Goal: Book appointment/travel/reservation

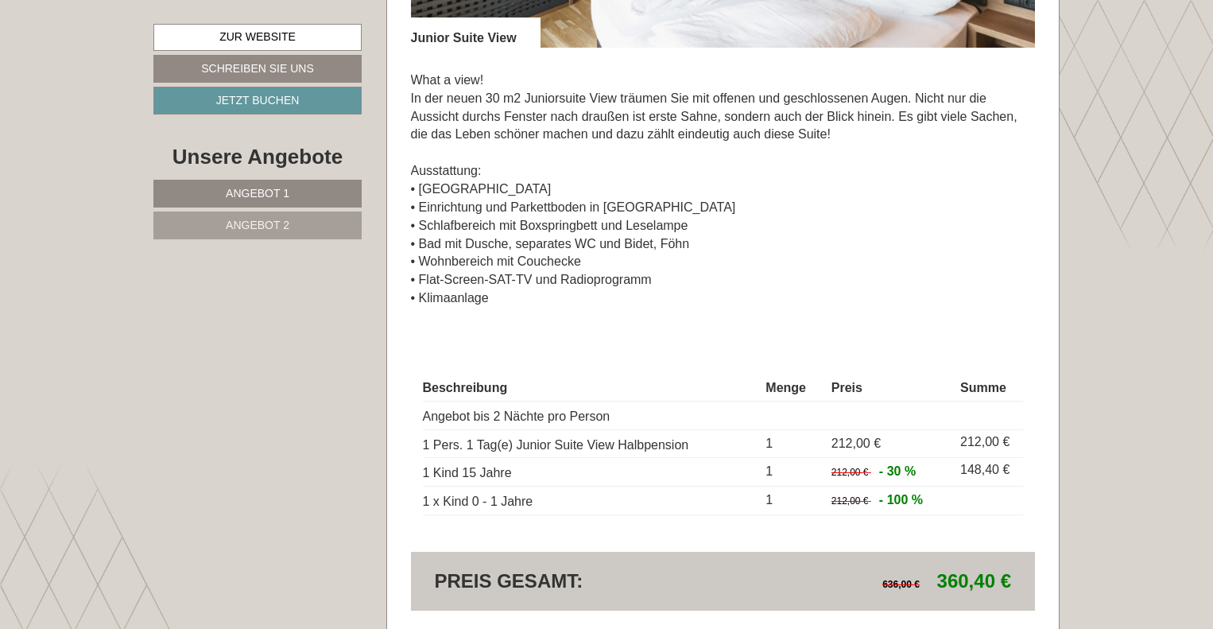
scroll to position [2621, 0]
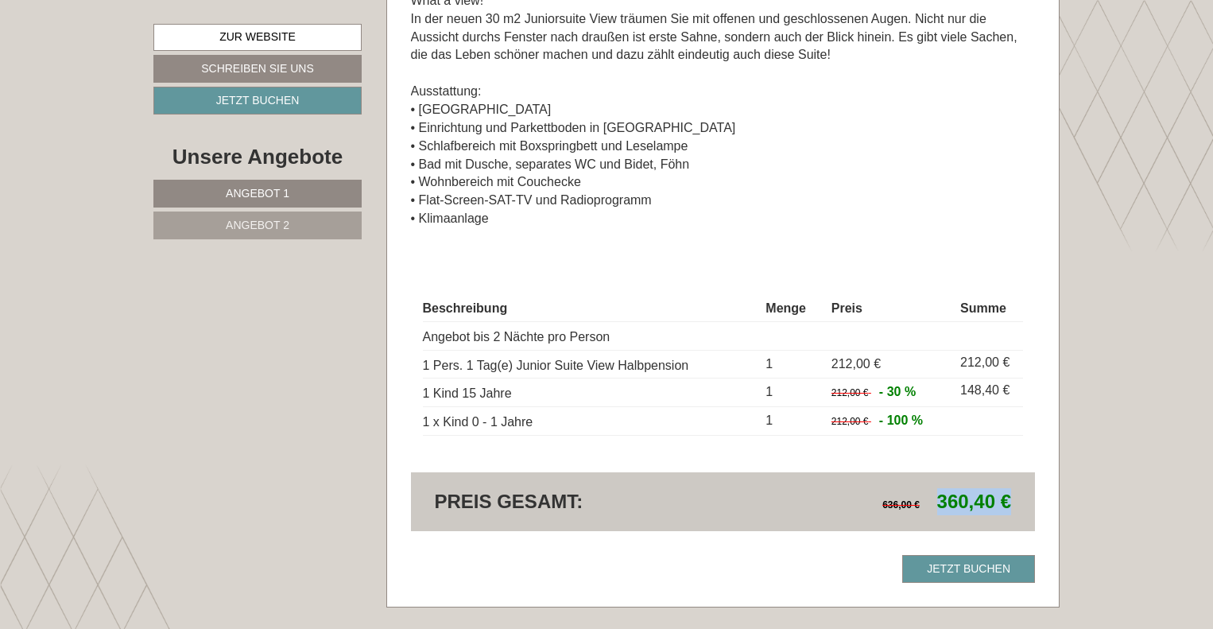
drag, startPoint x: 1011, startPoint y: 501, endPoint x: 941, endPoint y: 503, distance: 70.0
click at [941, 503] on span "360,40 €" at bounding box center [975, 501] width 74 height 21
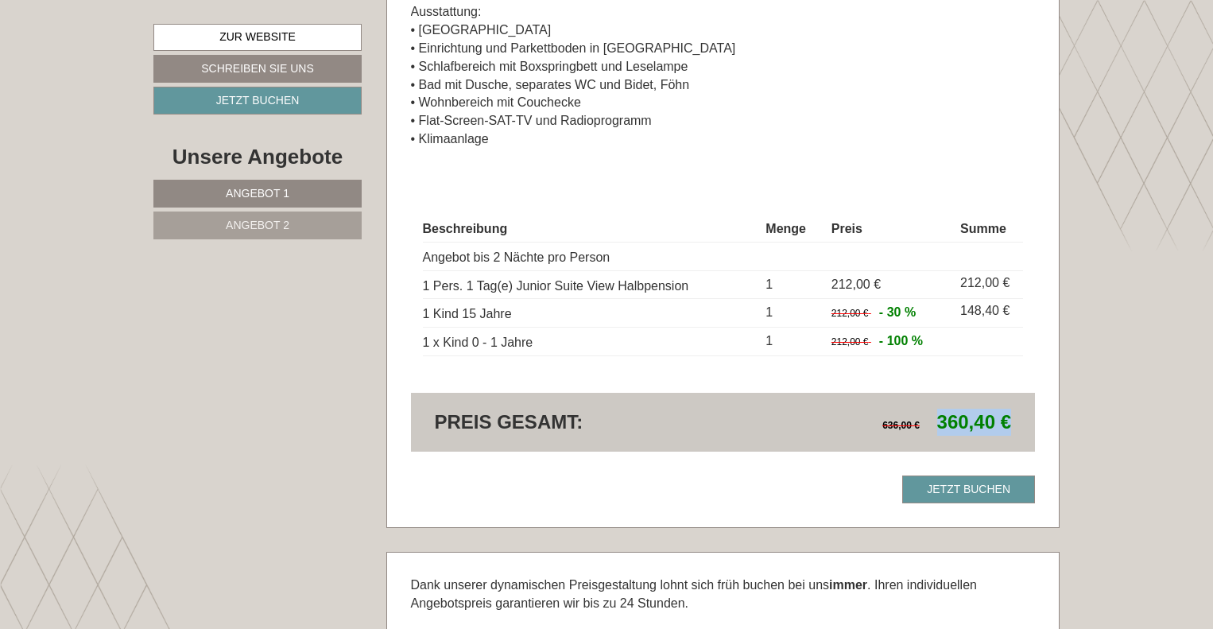
scroll to position [2780, 0]
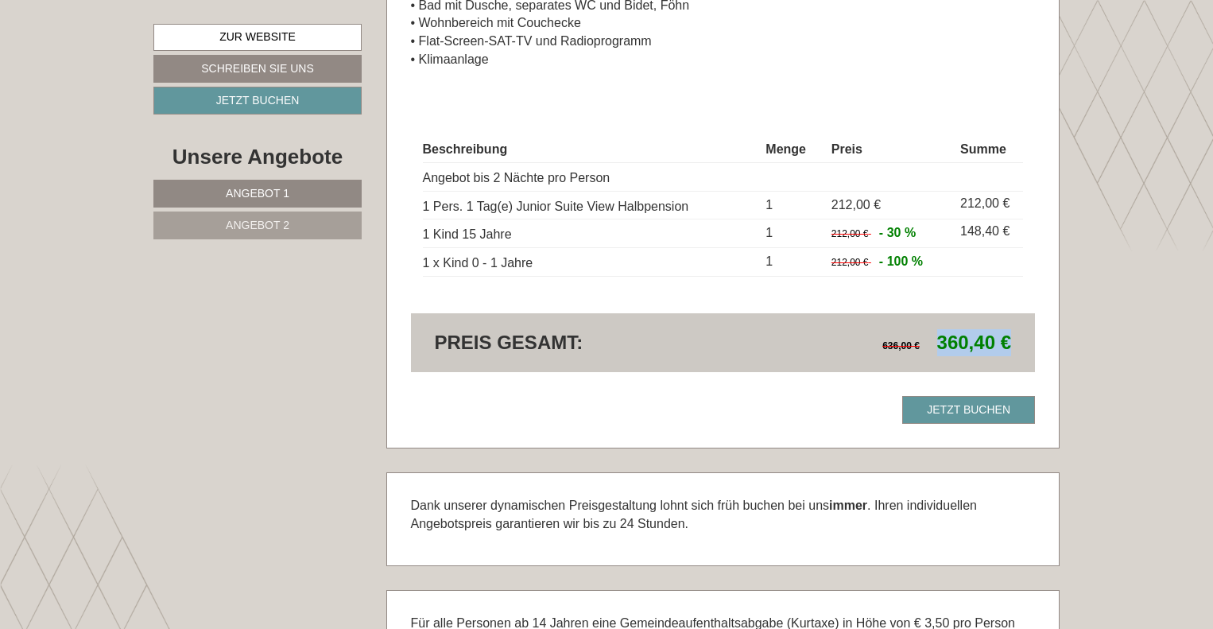
drag, startPoint x: 934, startPoint y: 267, endPoint x: 421, endPoint y: 152, distance: 524.9
click at [421, 152] on div "Beschreibung Menge Preis Summe Angebot bis 2 Nächte pro Person 1 Pers. 1 Tag(e)…" at bounding box center [723, 207] width 625 height 212
click at [615, 121] on div "Beschreibung Menge Preis Summe Angebot bis 2 Nächte pro Person 1 Pers. 1 Tag(e)…" at bounding box center [723, 207] width 625 height 212
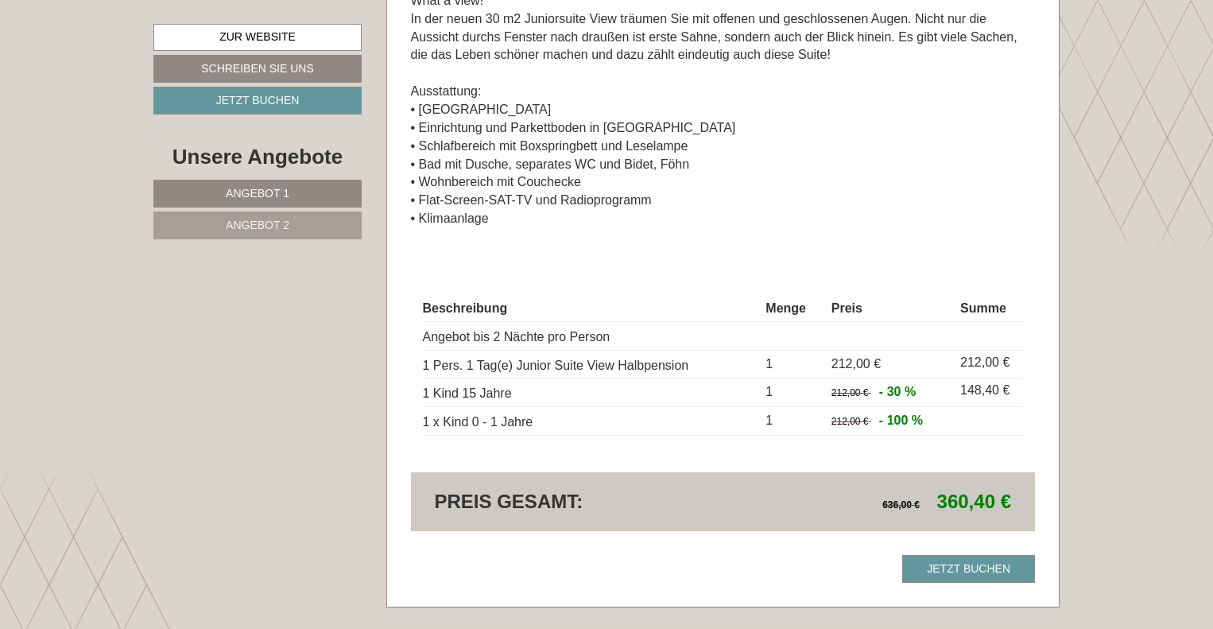
scroll to position [2541, 0]
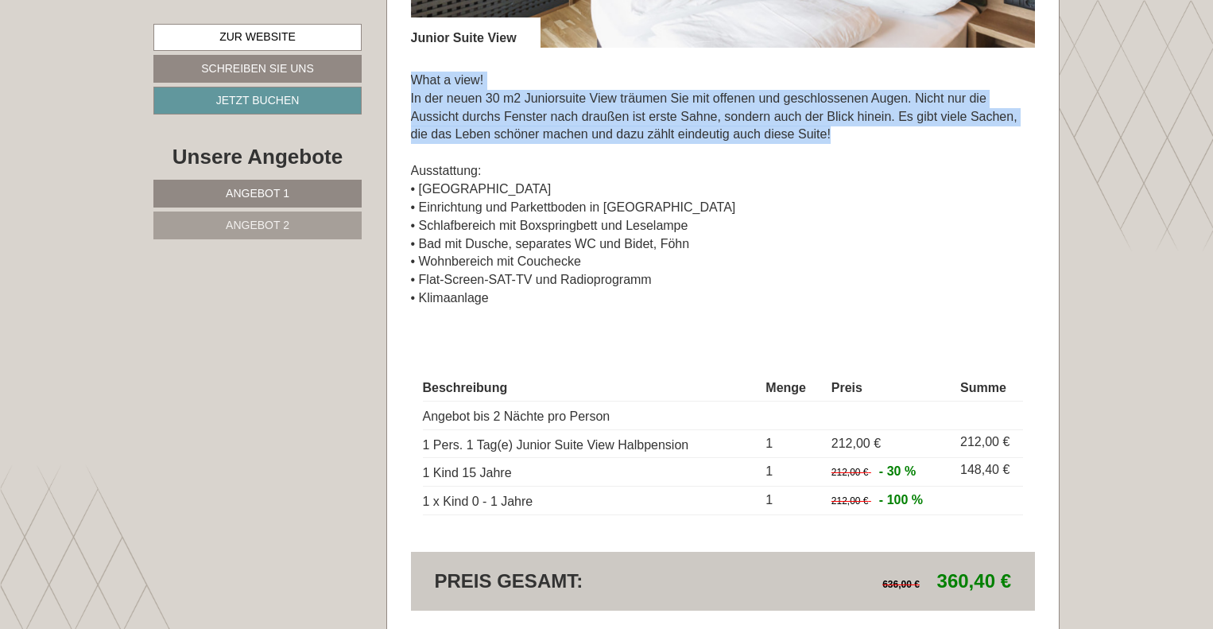
drag, startPoint x: 834, startPoint y: 134, endPoint x: 400, endPoint y: 82, distance: 437.2
click at [400, 82] on div "Angebot 2 von 2 Angebot 2 1x Junior Suite View 3 Personen: Suite Verpflegung: H…" at bounding box center [723, 86] width 673 height 1202
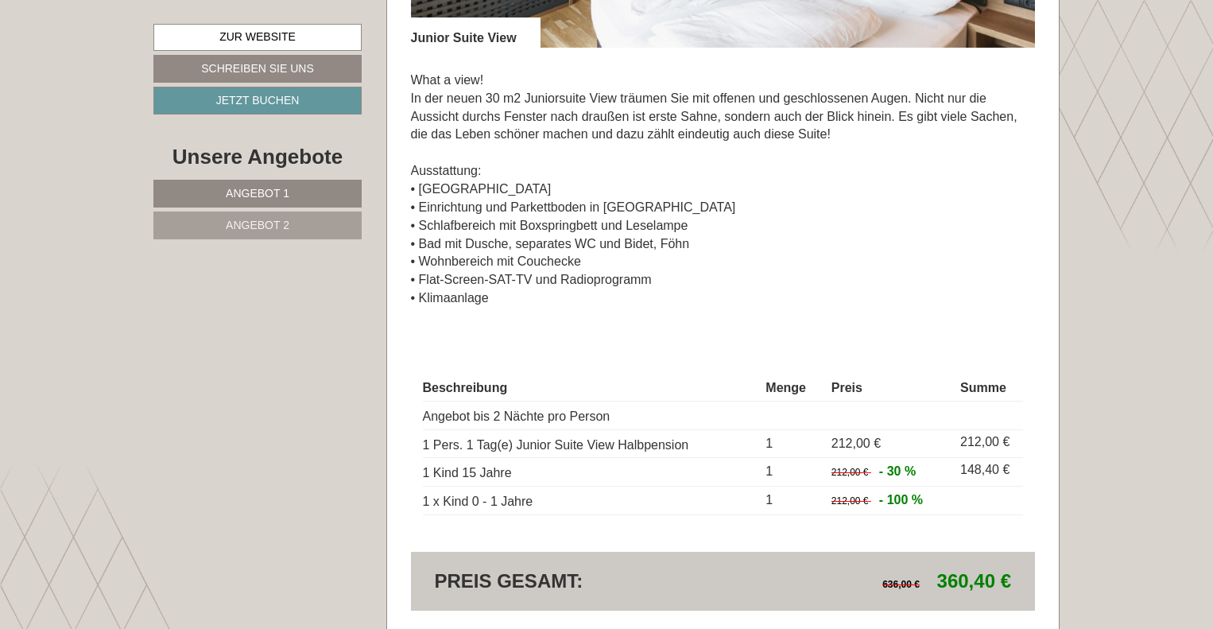
click at [574, 164] on p "What a view! In der neuen 30 m2 Juniorsuite View träumen Sie mit offenen und ge…" at bounding box center [723, 190] width 625 height 236
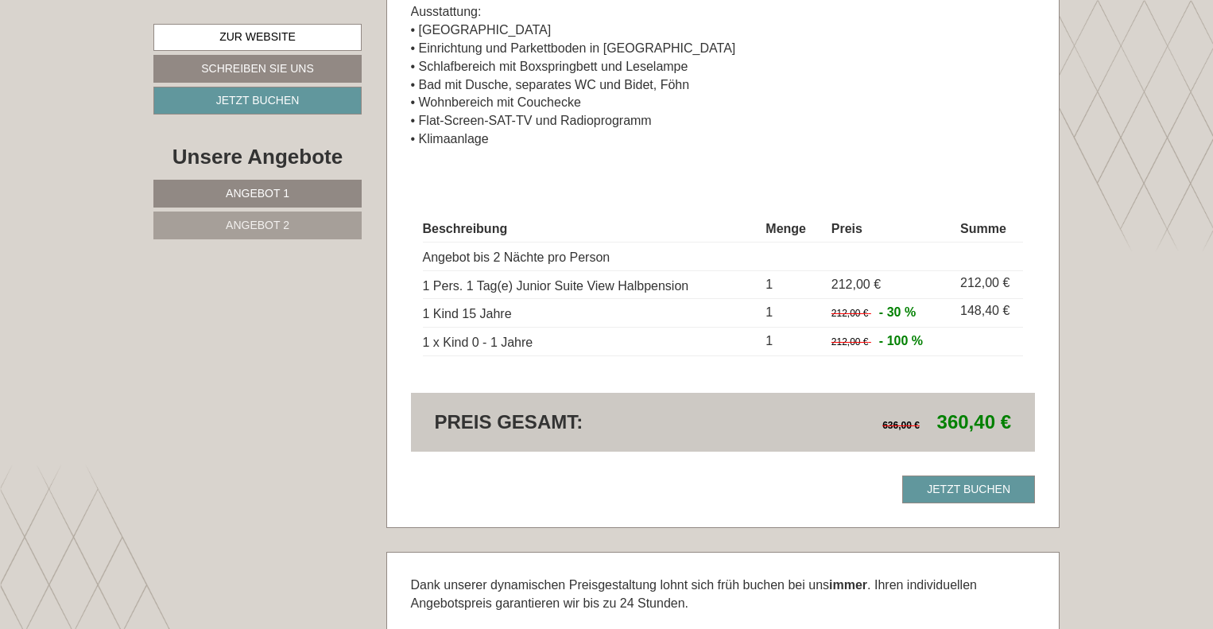
click at [698, 159] on div "What a view! In der neuen 30 m2 Juniorsuite View träumen Sie mit offenen und ge…" at bounding box center [723, 35] width 625 height 292
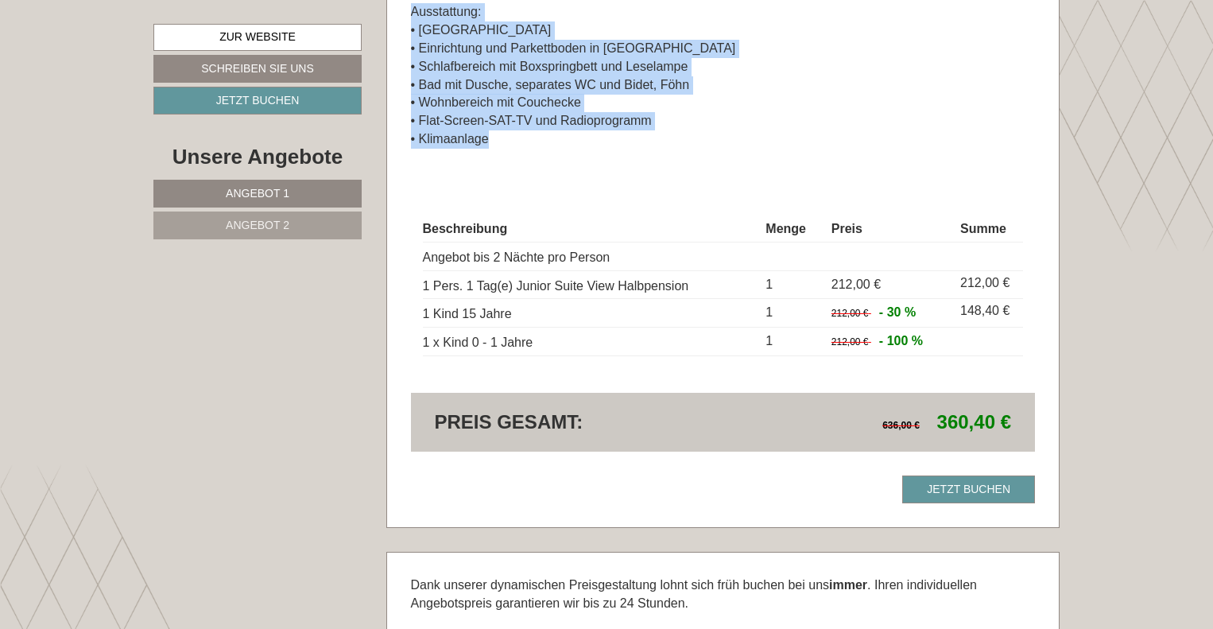
drag, startPoint x: 495, startPoint y: 148, endPoint x: 400, endPoint y: 9, distance: 168.7
click at [611, 138] on p "What a view! In der neuen 30 m2 Juniorsuite View träumen Sie mit offenen und ge…" at bounding box center [723, 31] width 625 height 236
drag, startPoint x: 489, startPoint y: 141, endPoint x: 416, endPoint y: 14, distance: 146.1
click at [416, 14] on p "What a view! In der neuen 30 m2 Juniorsuite View träumen Sie mit offenen und ge…" at bounding box center [723, 31] width 625 height 236
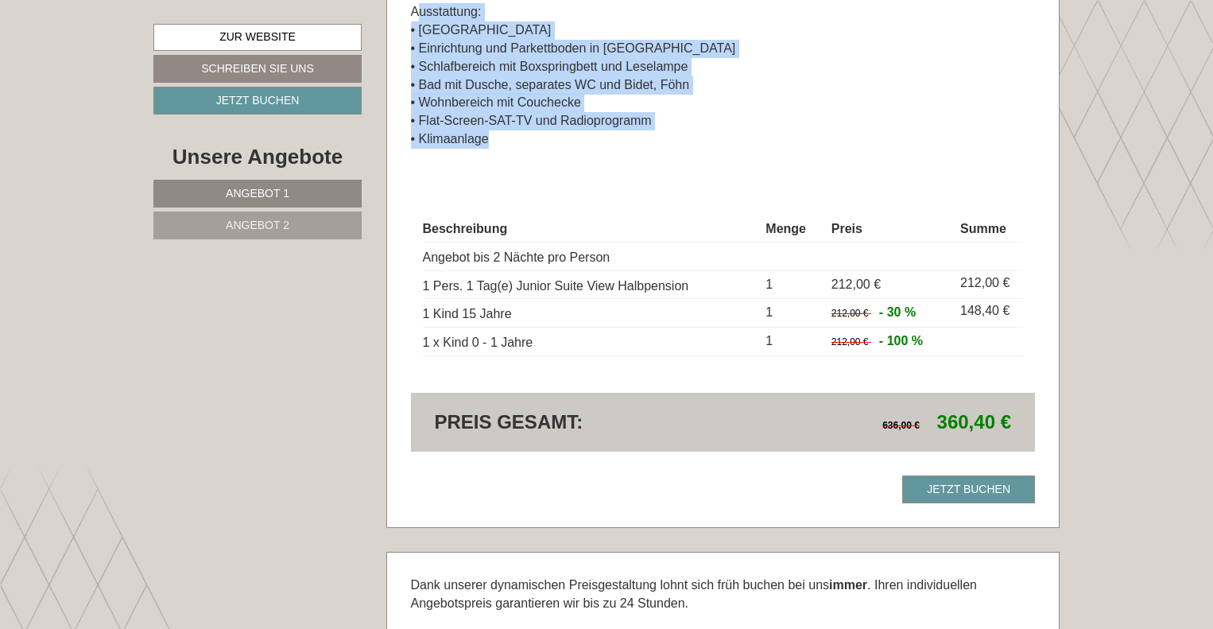
click at [507, 78] on p "What a view! In der neuen 30 m2 Juniorsuite View träumen Sie mit offenen und ge…" at bounding box center [723, 31] width 625 height 236
drag, startPoint x: 495, startPoint y: 144, endPoint x: 403, endPoint y: 14, distance: 158.6
click at [579, 162] on div "What a view! In der neuen 30 m2 Juniorsuite View träumen Sie mit offenen und ge…" at bounding box center [723, 35] width 625 height 292
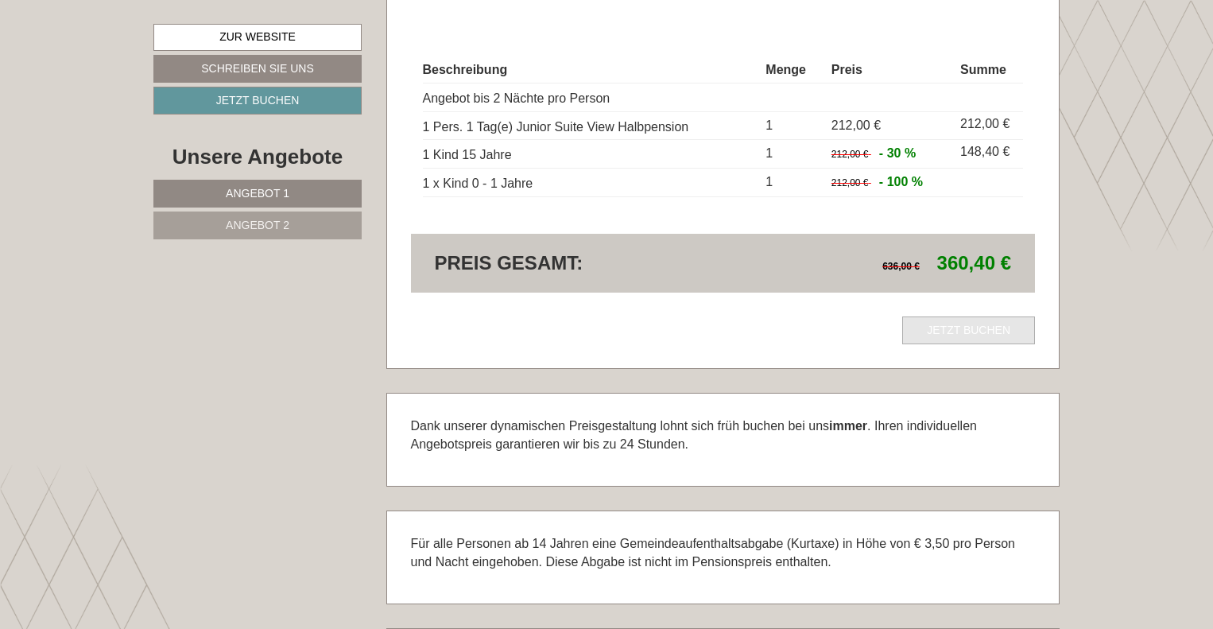
scroll to position [2939, 0]
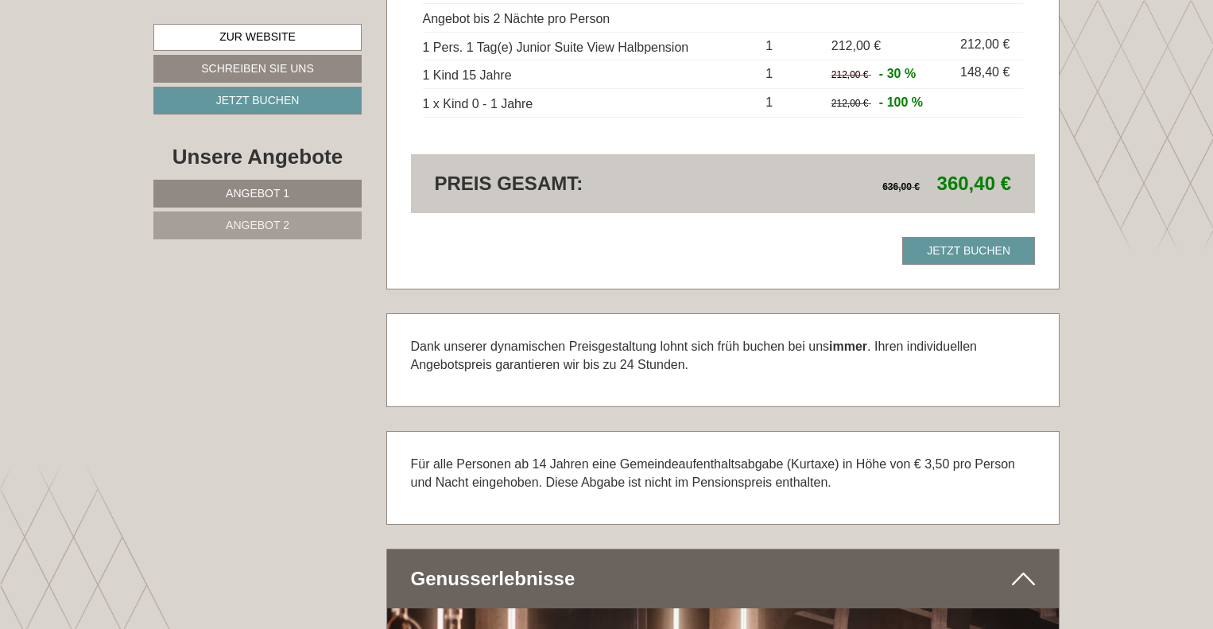
drag, startPoint x: 701, startPoint y: 369, endPoint x: 390, endPoint y: 340, distance: 313.0
click at [390, 340] on div "Dank unserer dynamischen Preisgestaltung lohnt sich früh buchen bei uns immer .…" at bounding box center [723, 360] width 673 height 92
click at [755, 389] on div "Dank unserer dynamischen Preisgestaltung lohnt sich früh buchen bei uns immer .…" at bounding box center [723, 360] width 673 height 92
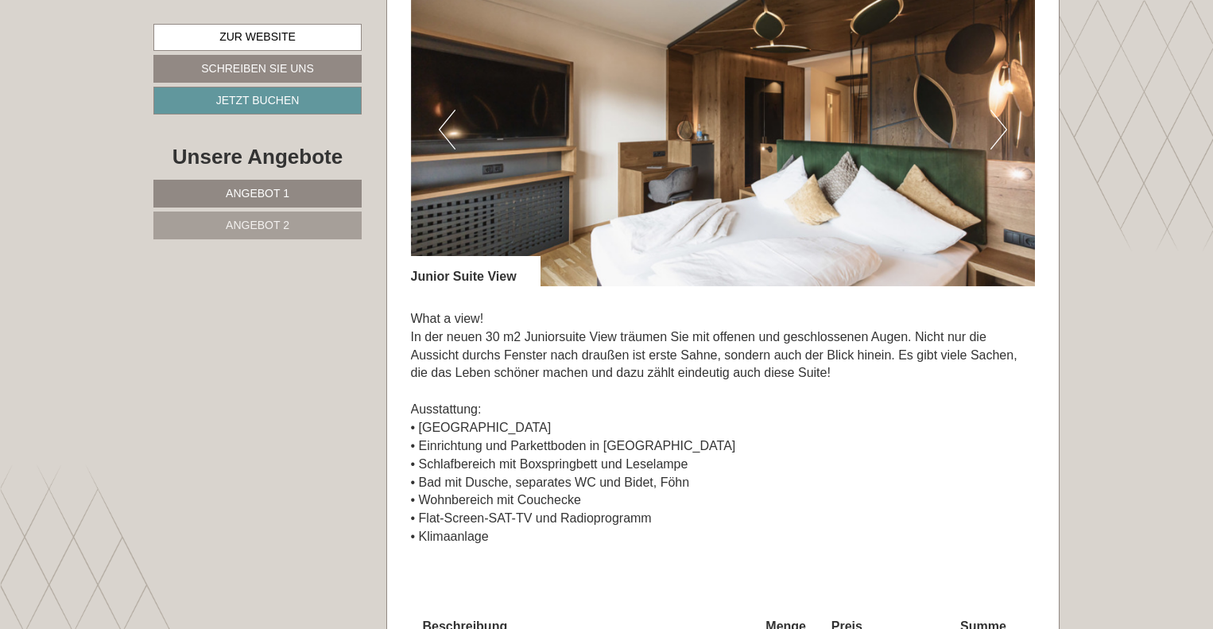
scroll to position [2144, 0]
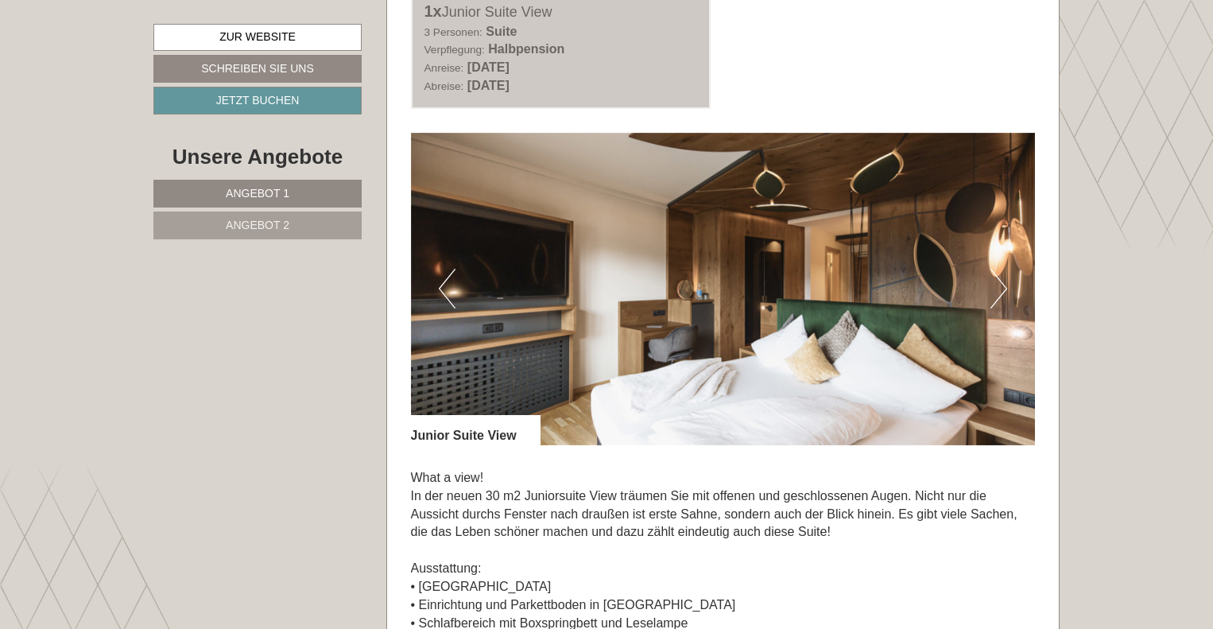
click at [1003, 286] on button "Next" at bounding box center [999, 289] width 17 height 40
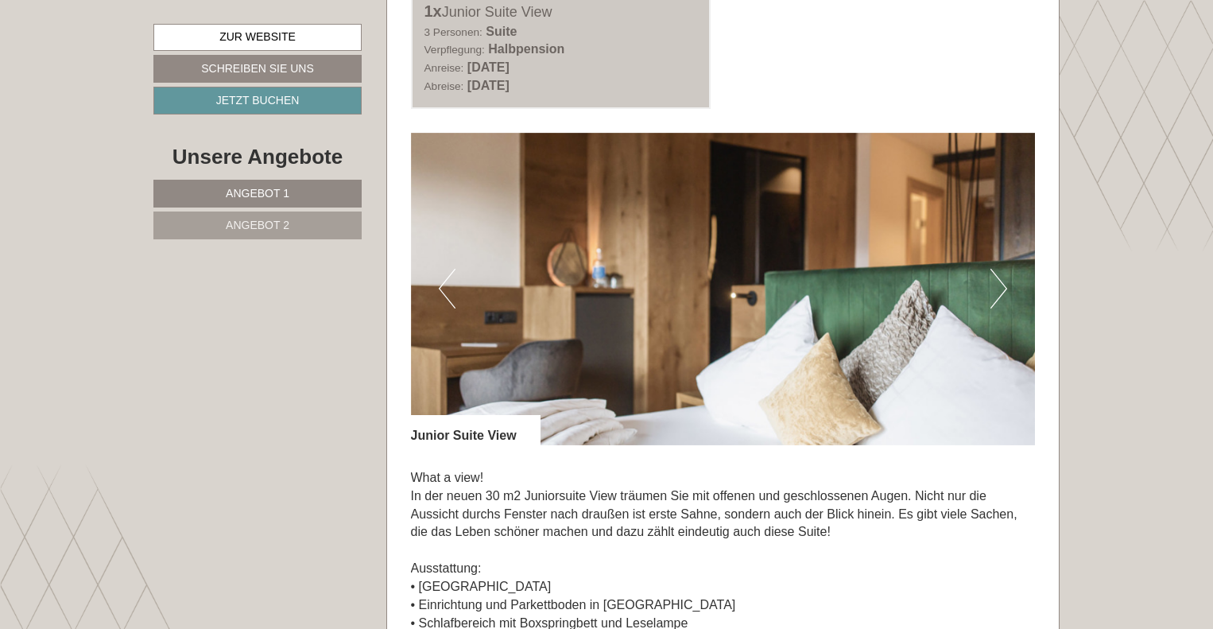
click at [1002, 286] on button "Next" at bounding box center [999, 289] width 17 height 40
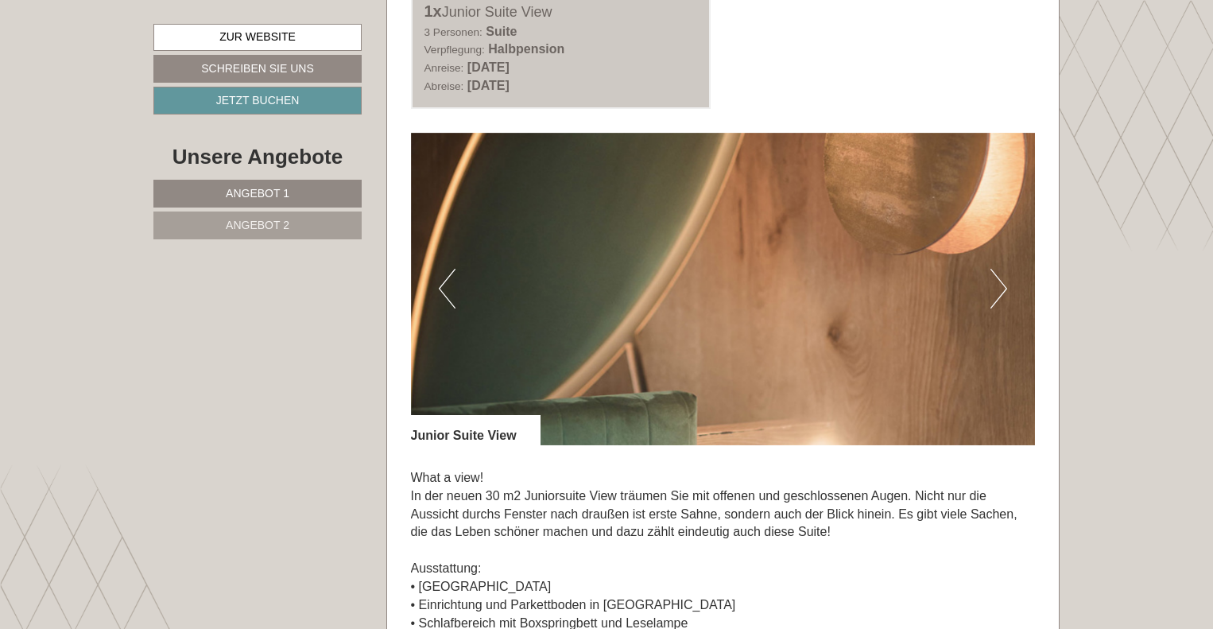
click at [448, 297] on button "Previous" at bounding box center [447, 289] width 17 height 40
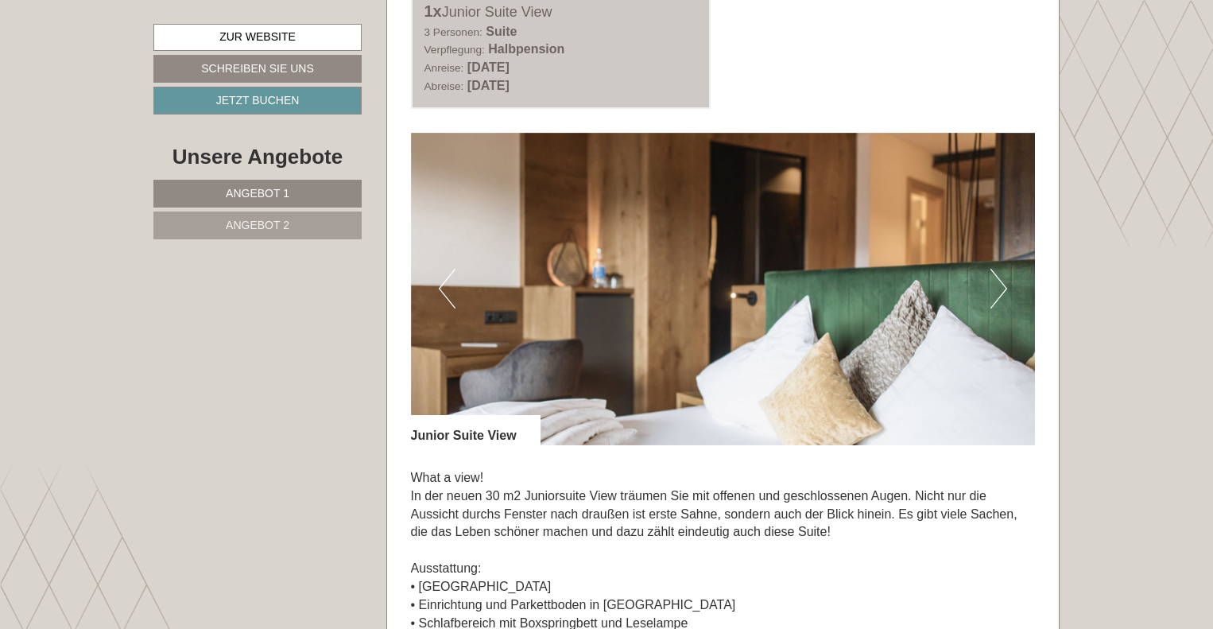
click at [996, 297] on button "Next" at bounding box center [999, 289] width 17 height 40
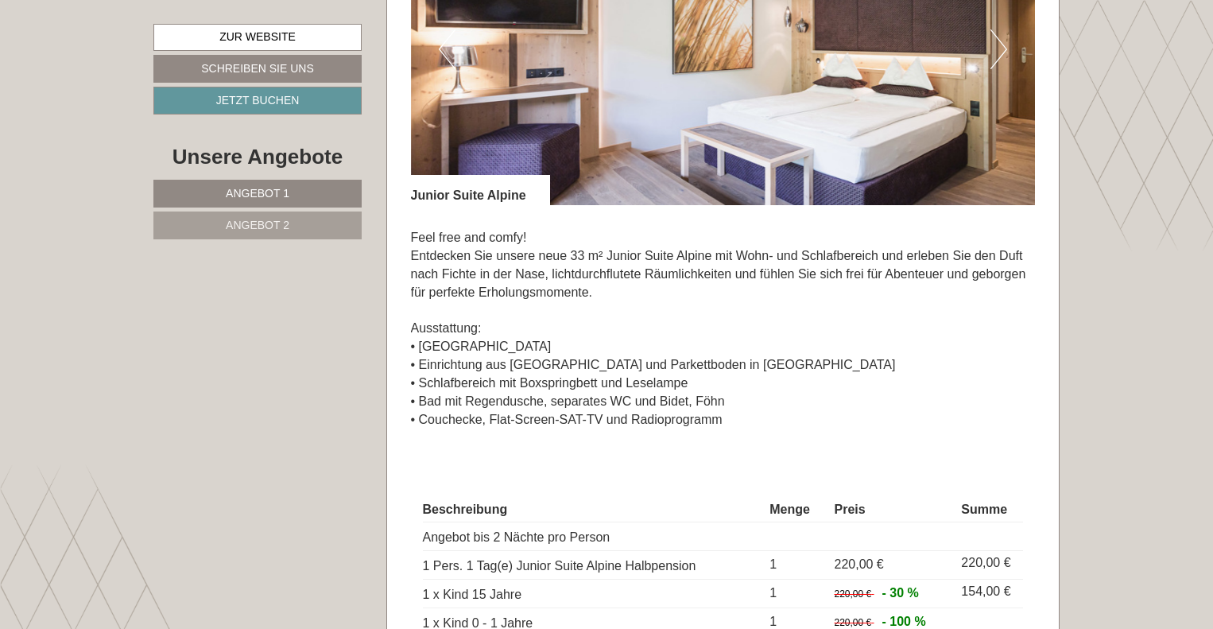
scroll to position [1272, 0]
